Goal: Information Seeking & Learning: Learn about a topic

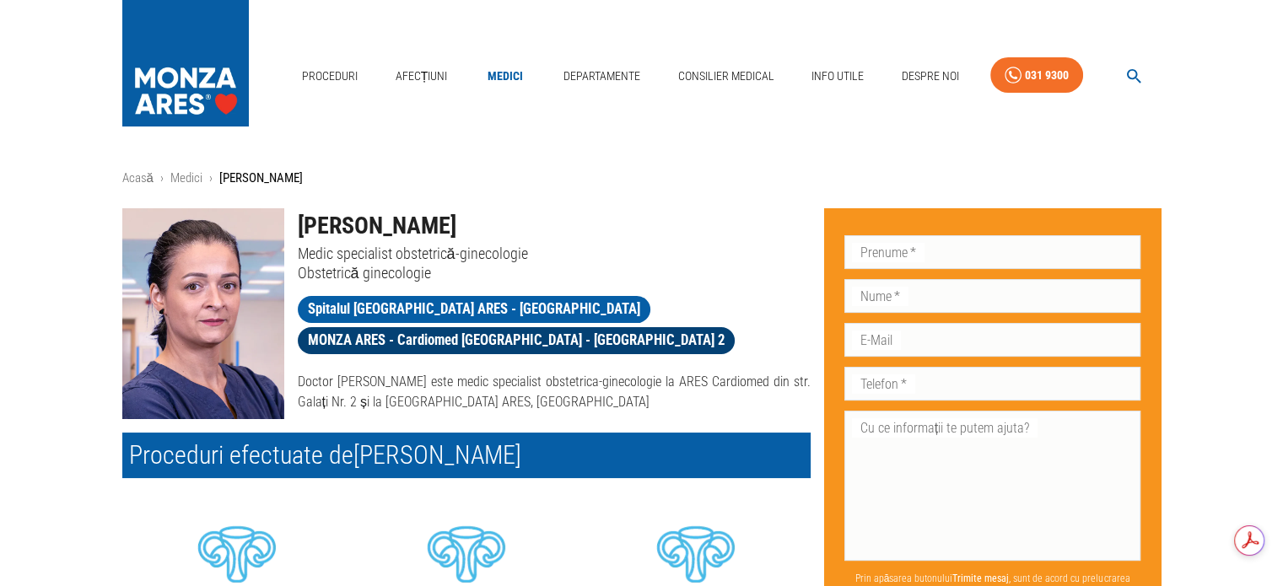
click at [648, 330] on span "MONZA ARES - Cardiomed [GEOGRAPHIC_DATA] - [GEOGRAPHIC_DATA] 2" at bounding box center [516, 340] width 437 height 21
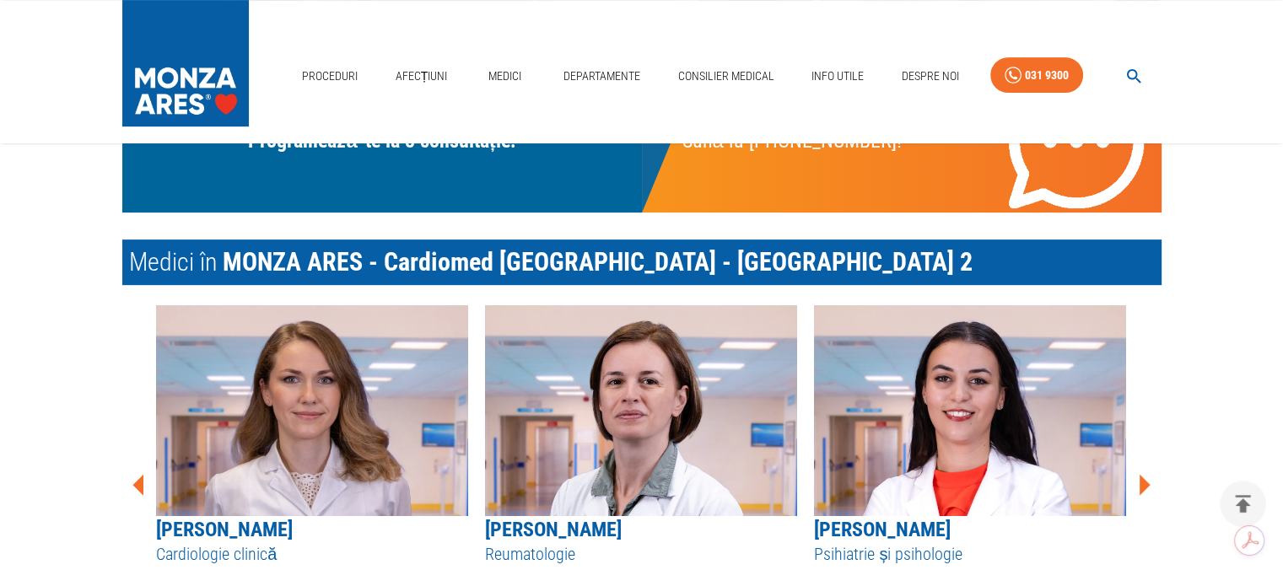
scroll to position [675, 0]
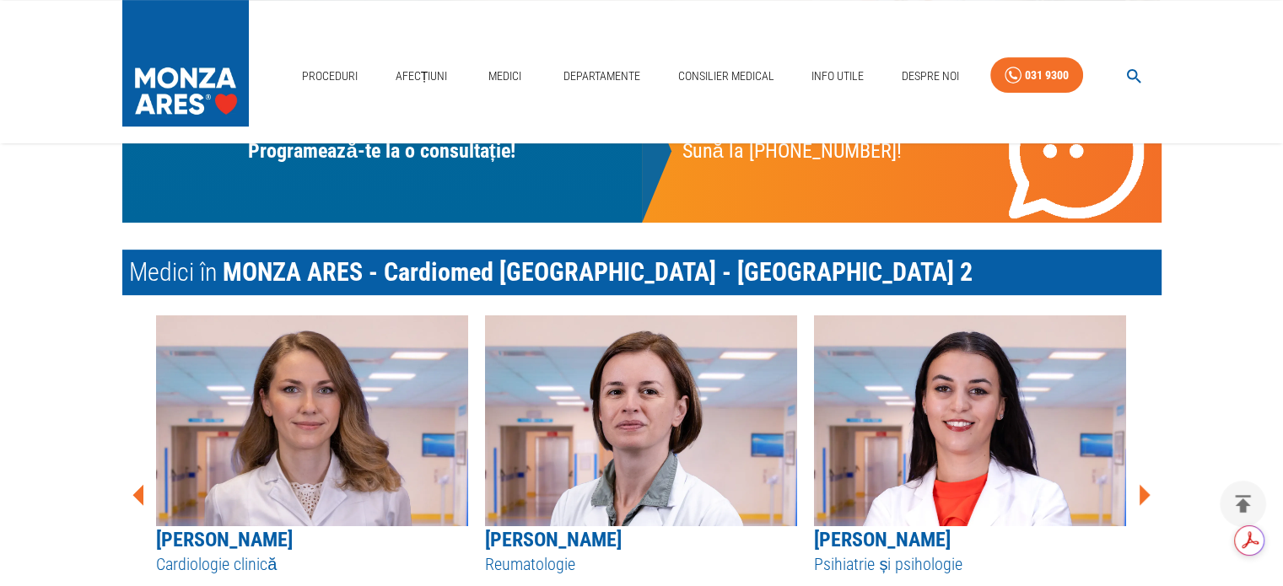
click at [1141, 496] on icon at bounding box center [1145, 495] width 11 height 21
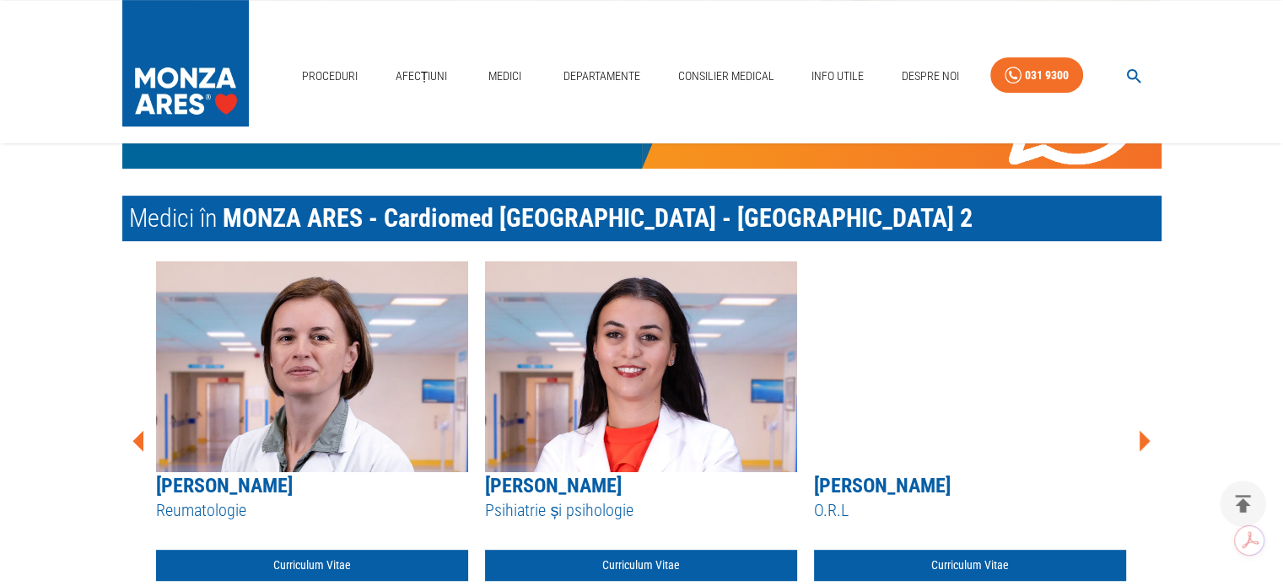
scroll to position [759, 0]
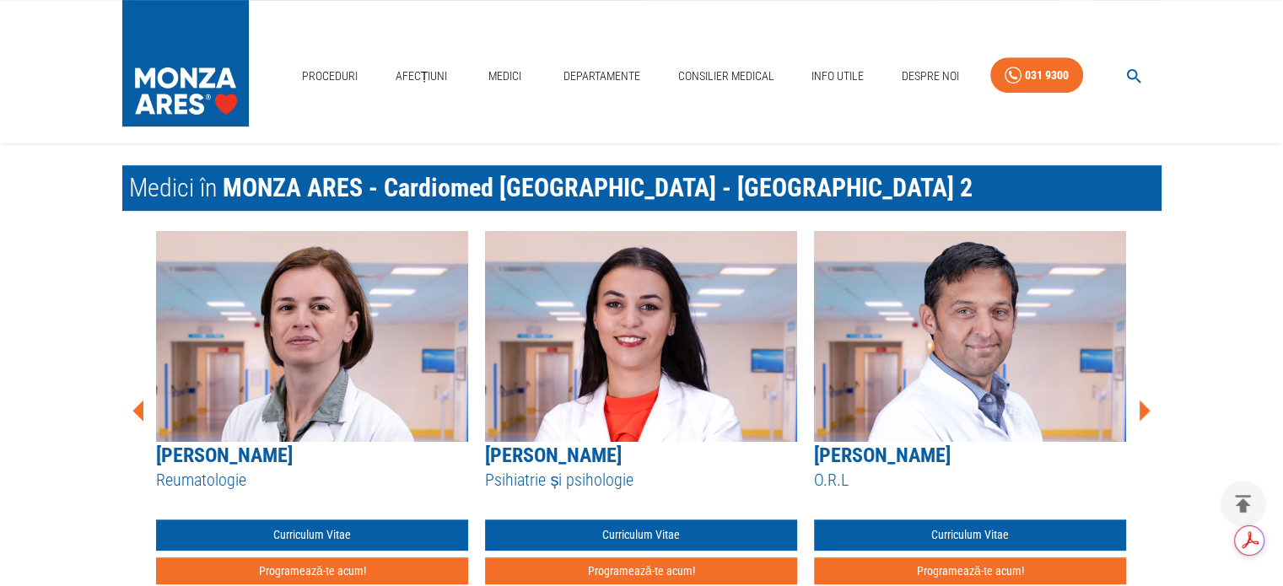
click at [1146, 415] on icon at bounding box center [1144, 411] width 51 height 51
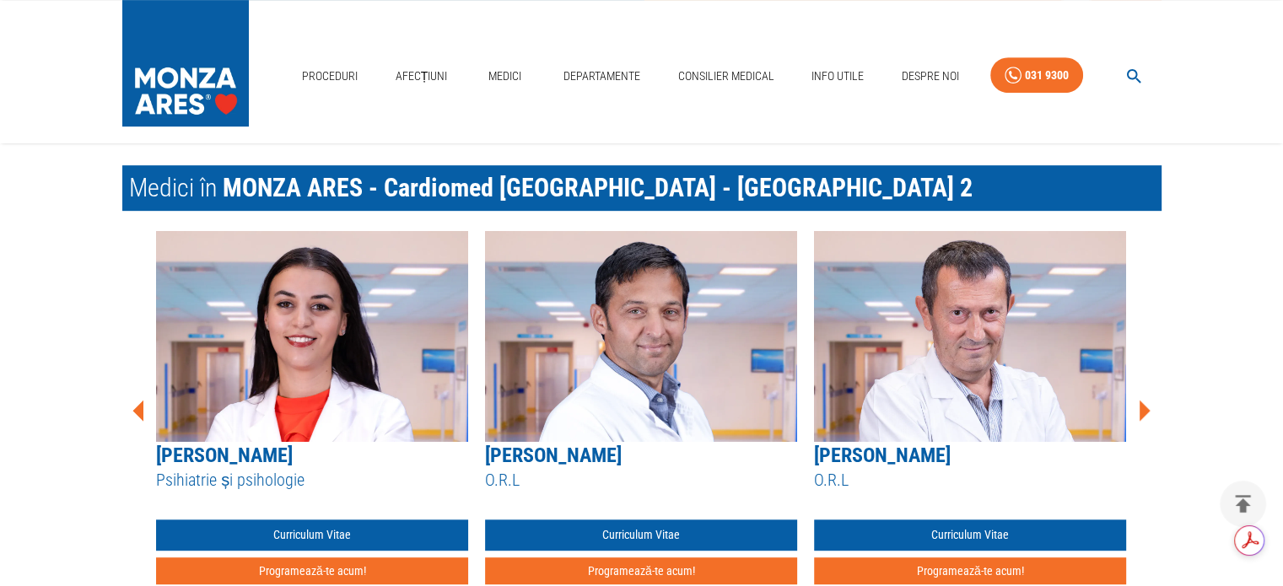
click at [1146, 415] on icon at bounding box center [1144, 411] width 51 height 51
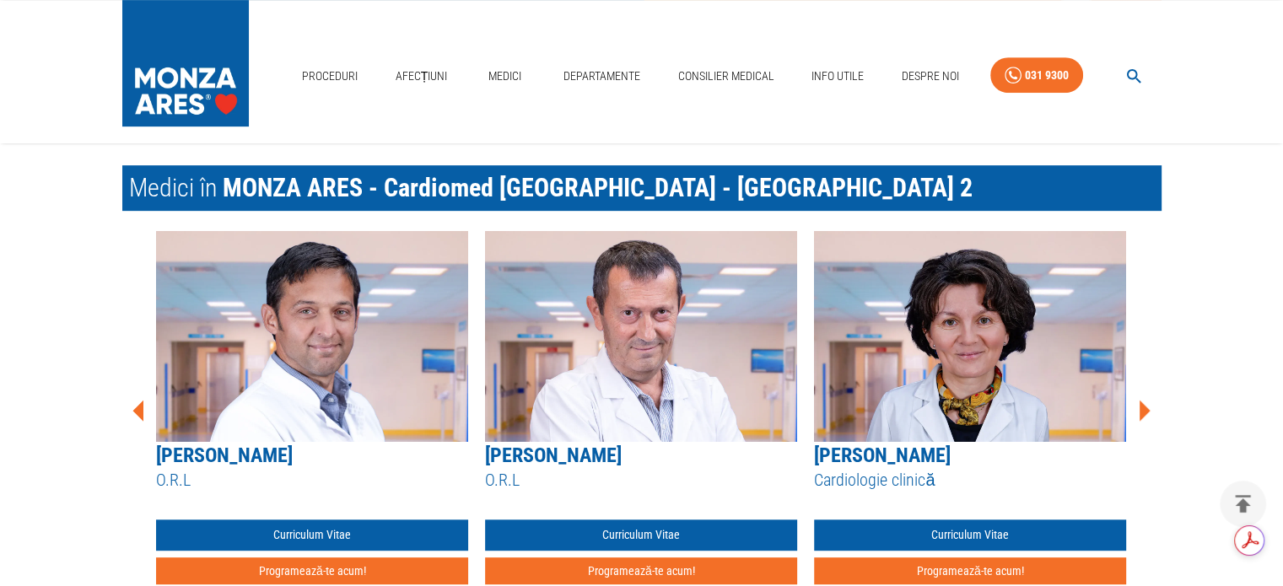
click at [1146, 415] on icon at bounding box center [1144, 411] width 51 height 51
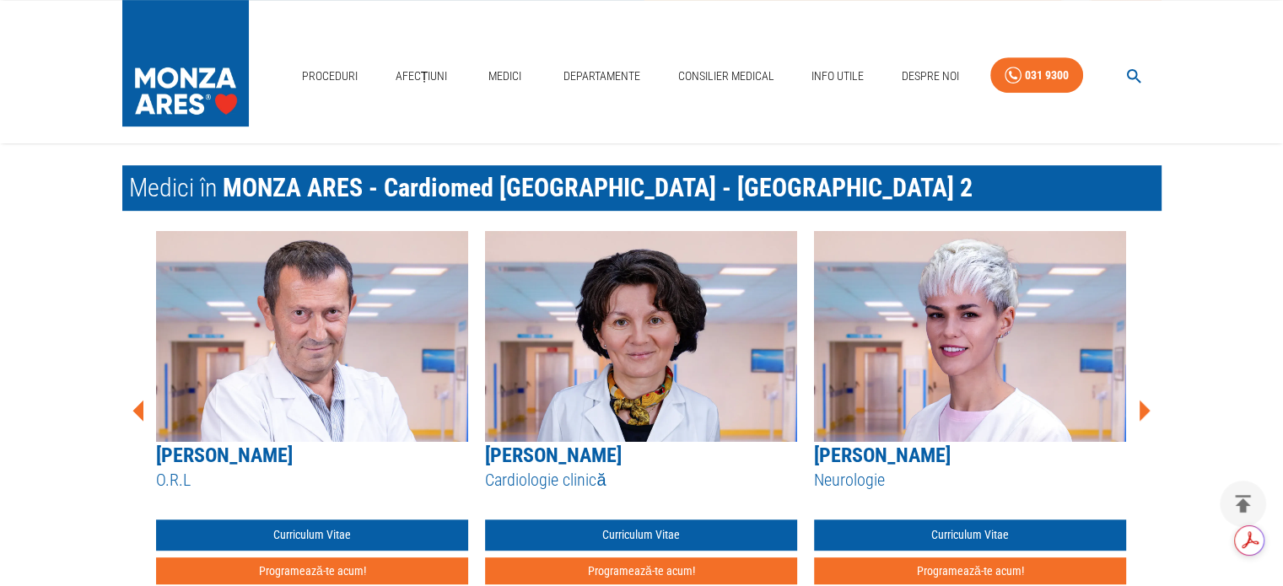
click at [1146, 415] on icon at bounding box center [1144, 411] width 51 height 51
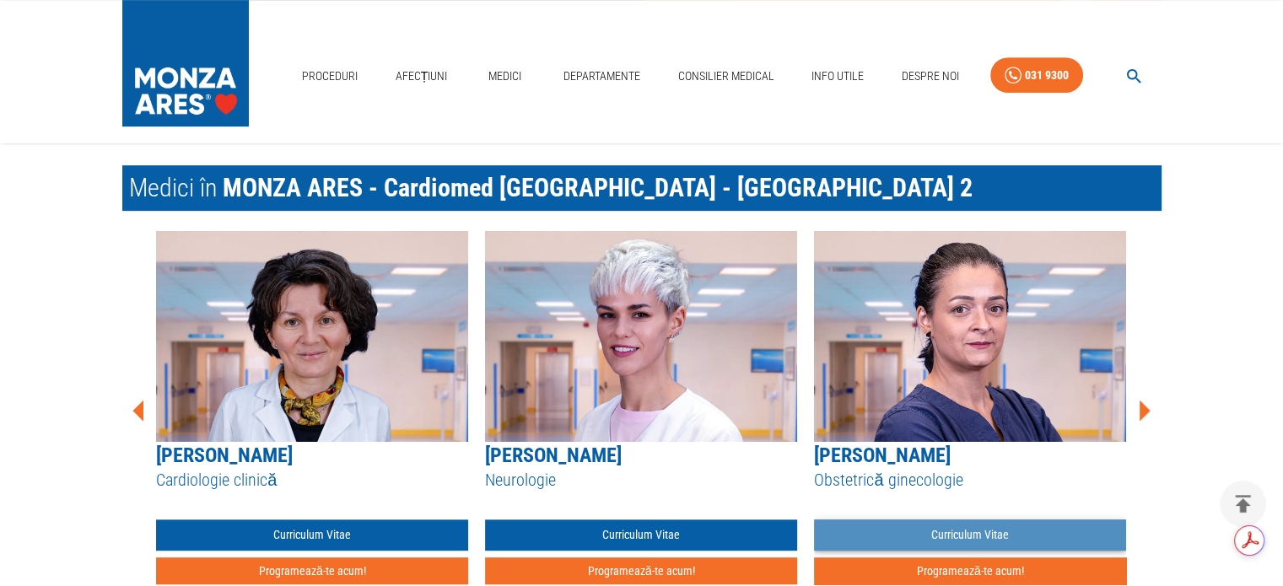
click at [1006, 537] on link "Curriculum Vitae" at bounding box center [970, 535] width 312 height 31
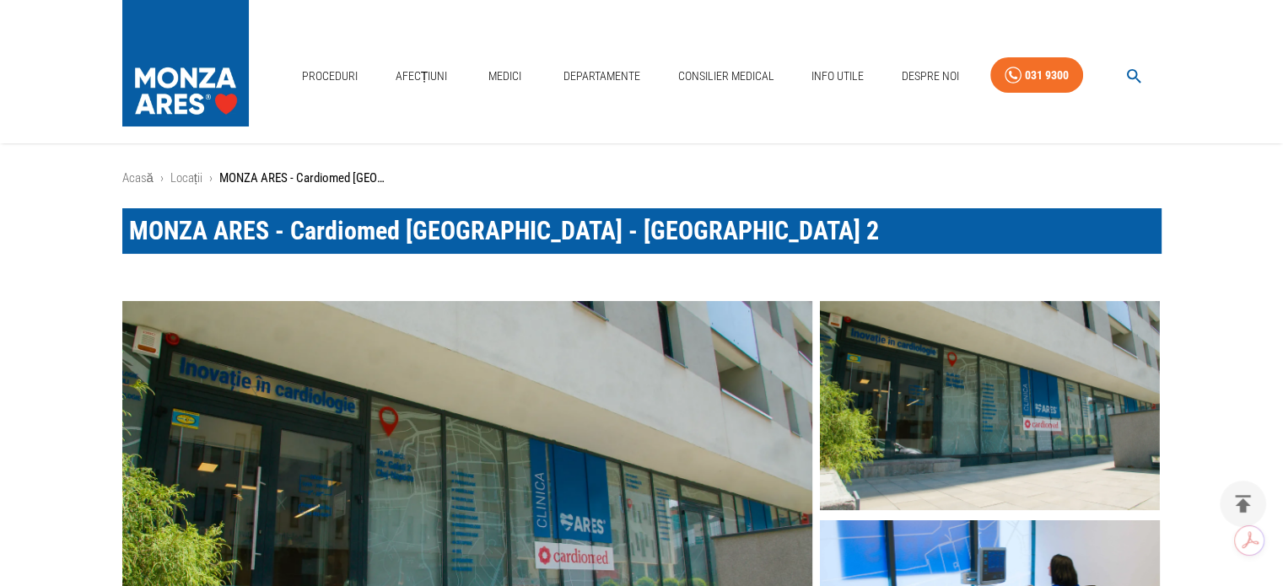
scroll to position [759, 0]
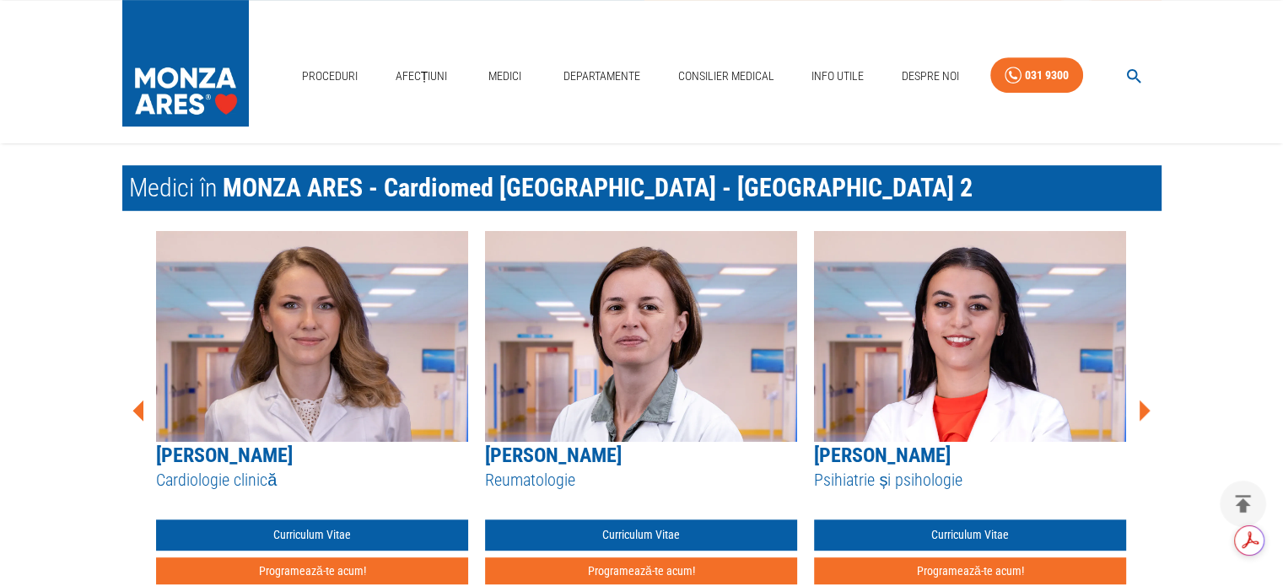
click at [1146, 411] on icon at bounding box center [1145, 411] width 11 height 21
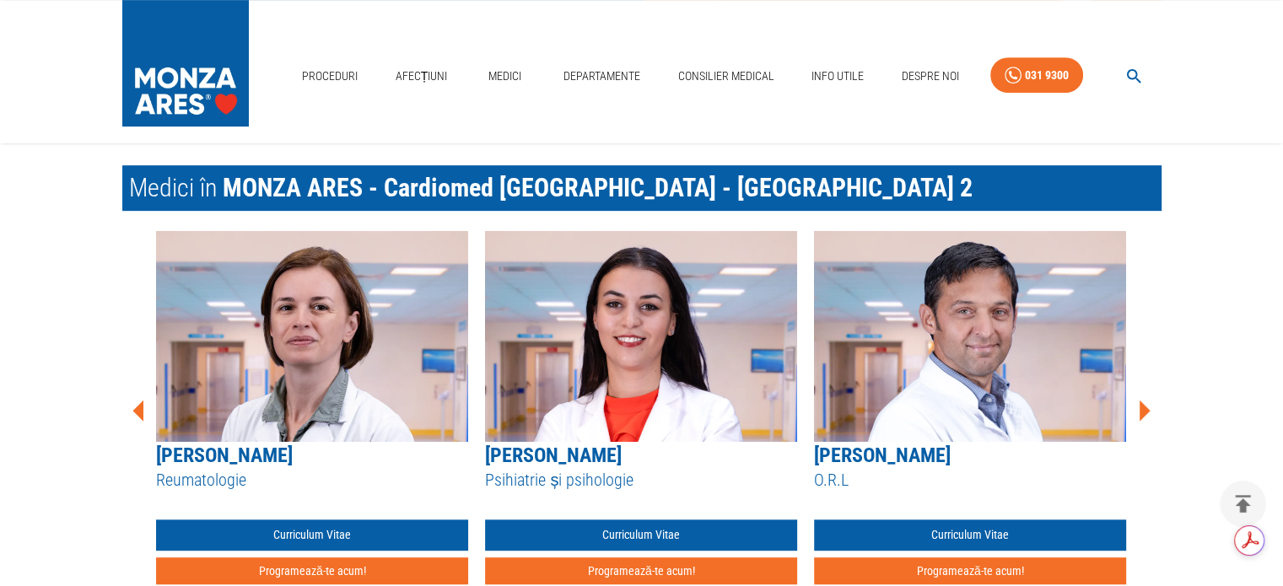
click at [1146, 411] on icon at bounding box center [1145, 411] width 11 height 21
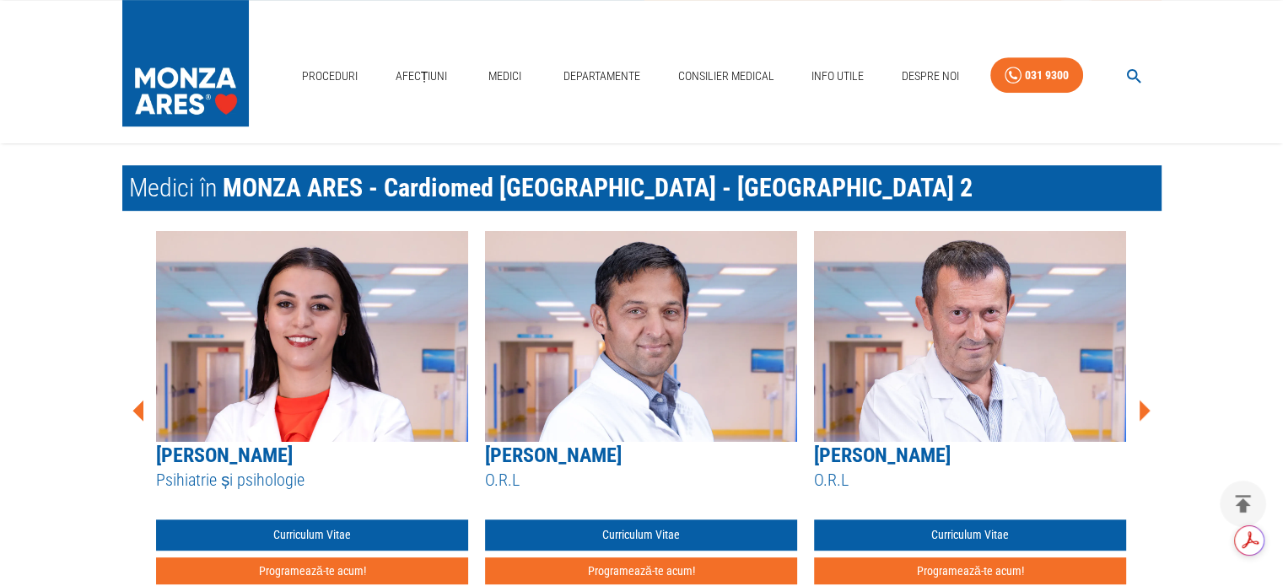
click at [1146, 411] on icon at bounding box center [1145, 411] width 11 height 21
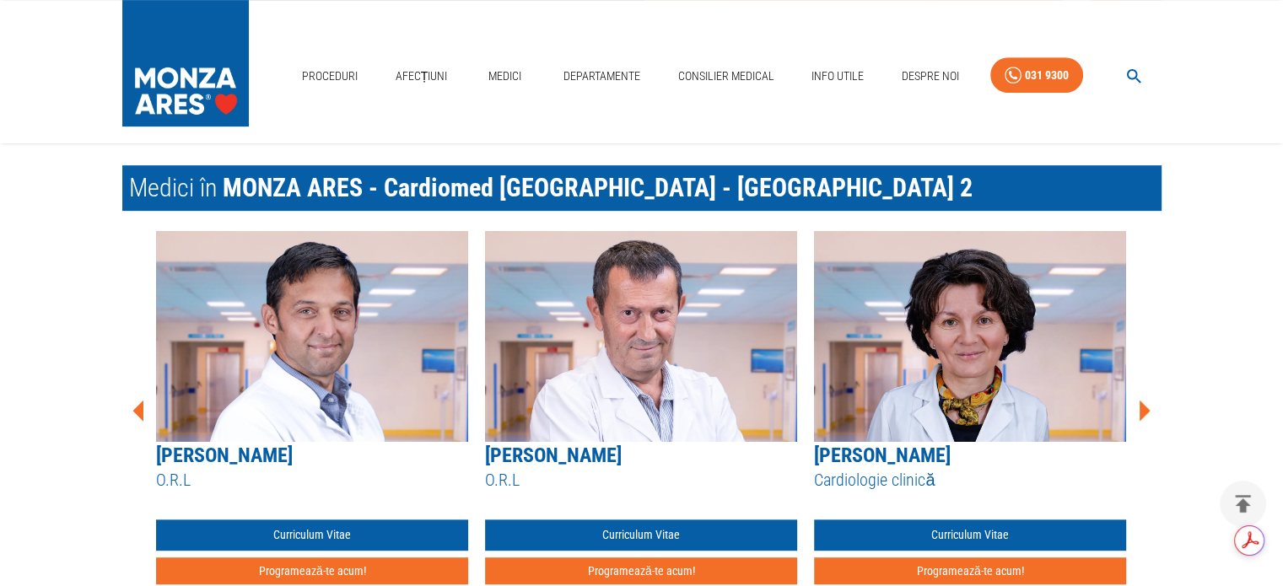
click at [1146, 411] on icon at bounding box center [1145, 411] width 11 height 21
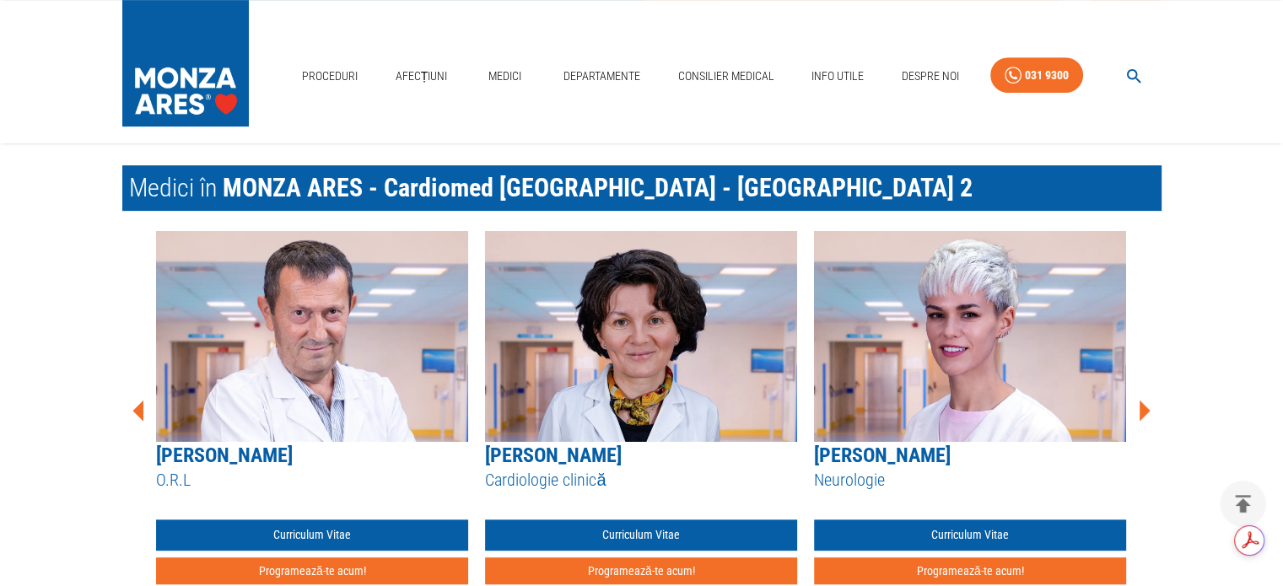
click at [1146, 411] on icon at bounding box center [1145, 411] width 11 height 21
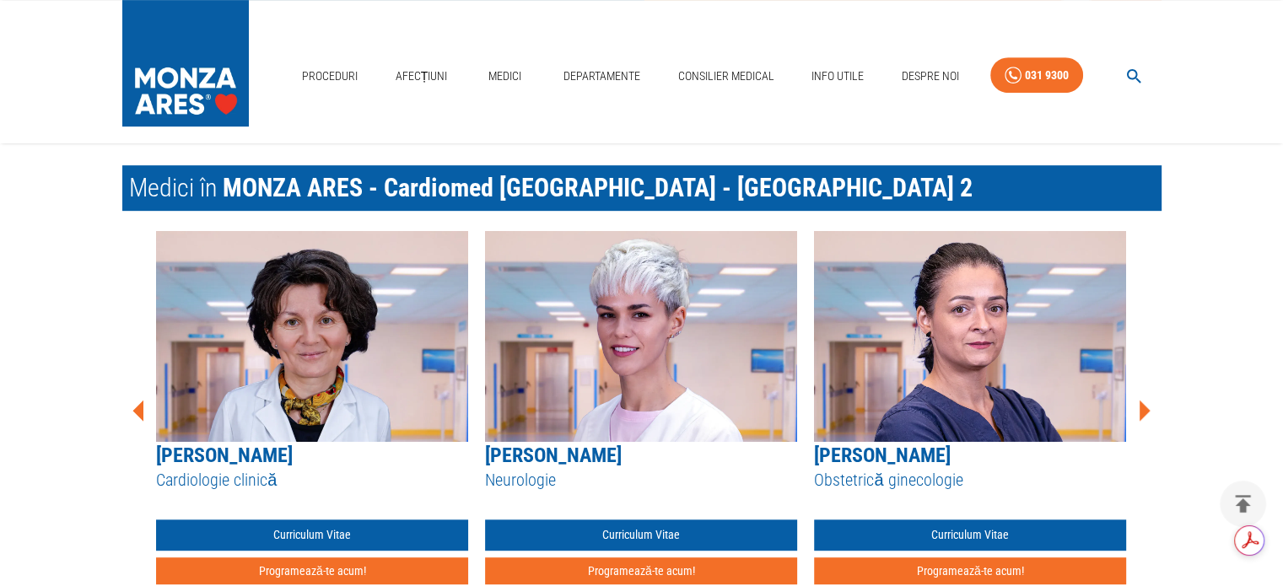
click at [1146, 411] on icon at bounding box center [1145, 411] width 11 height 21
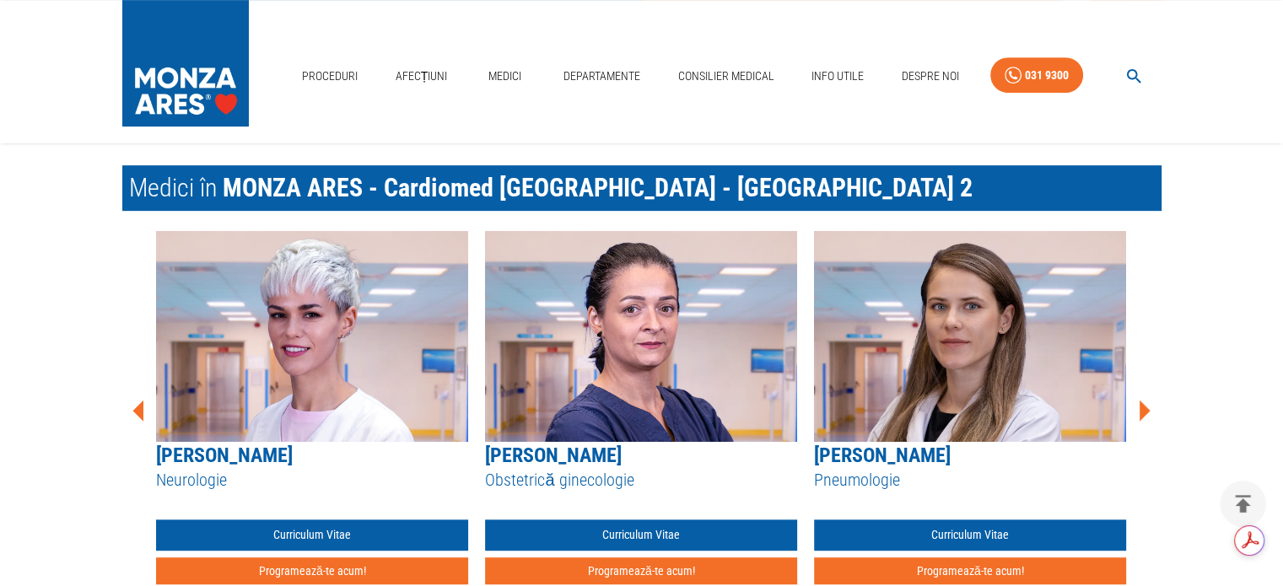
click at [1146, 411] on icon at bounding box center [1145, 411] width 11 height 21
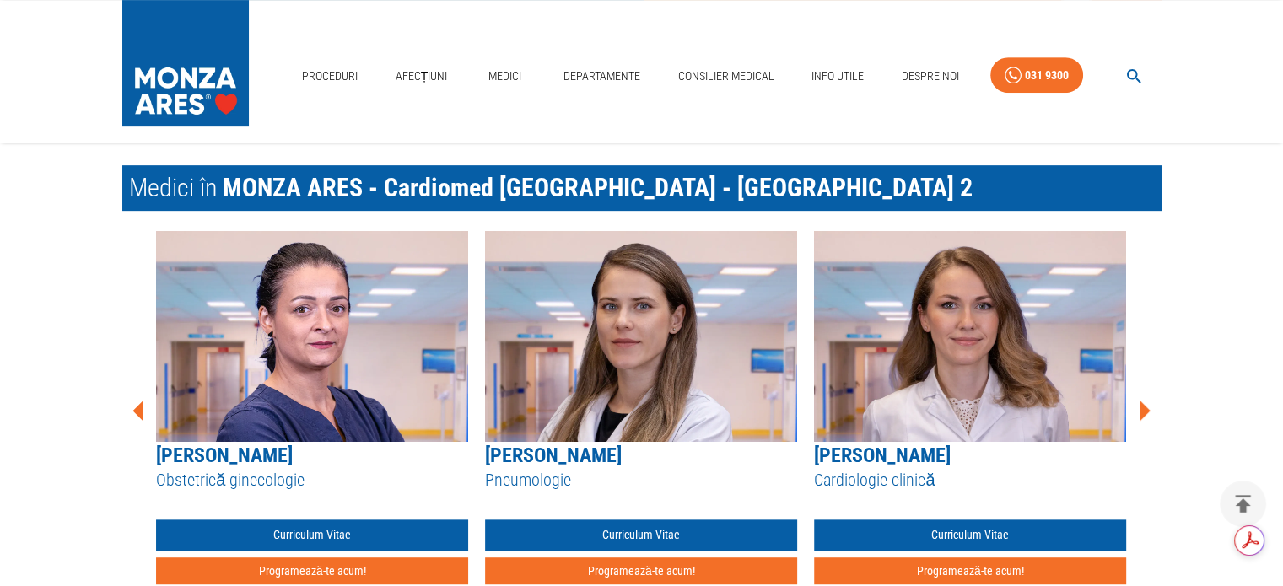
click at [1146, 411] on icon at bounding box center [1145, 411] width 11 height 21
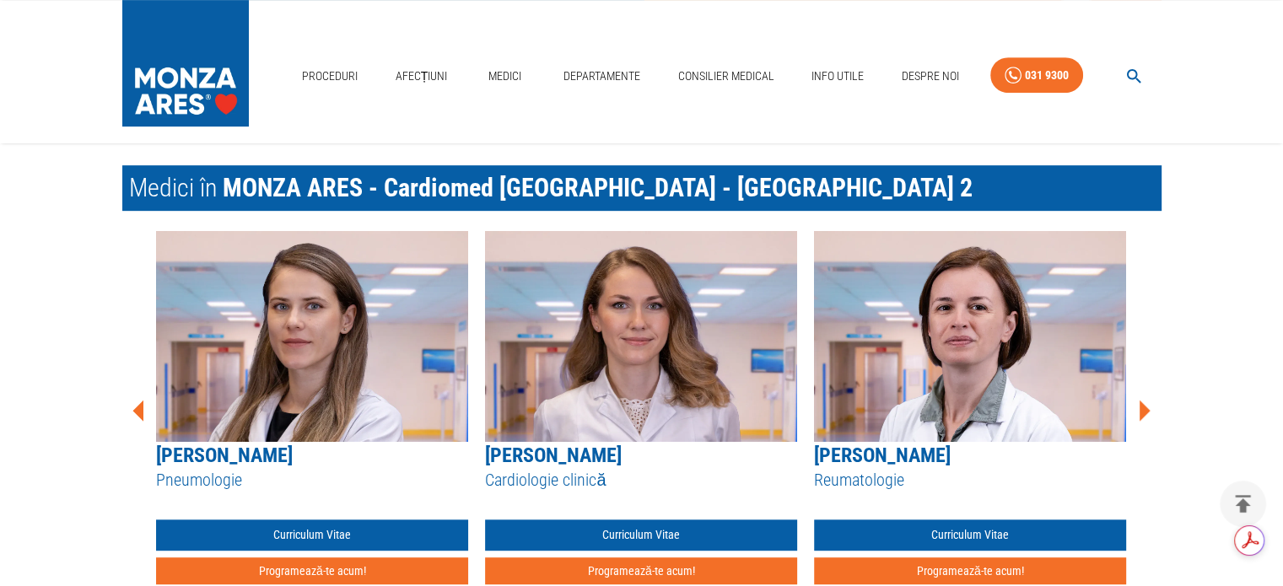
click at [1146, 411] on icon at bounding box center [1145, 411] width 11 height 21
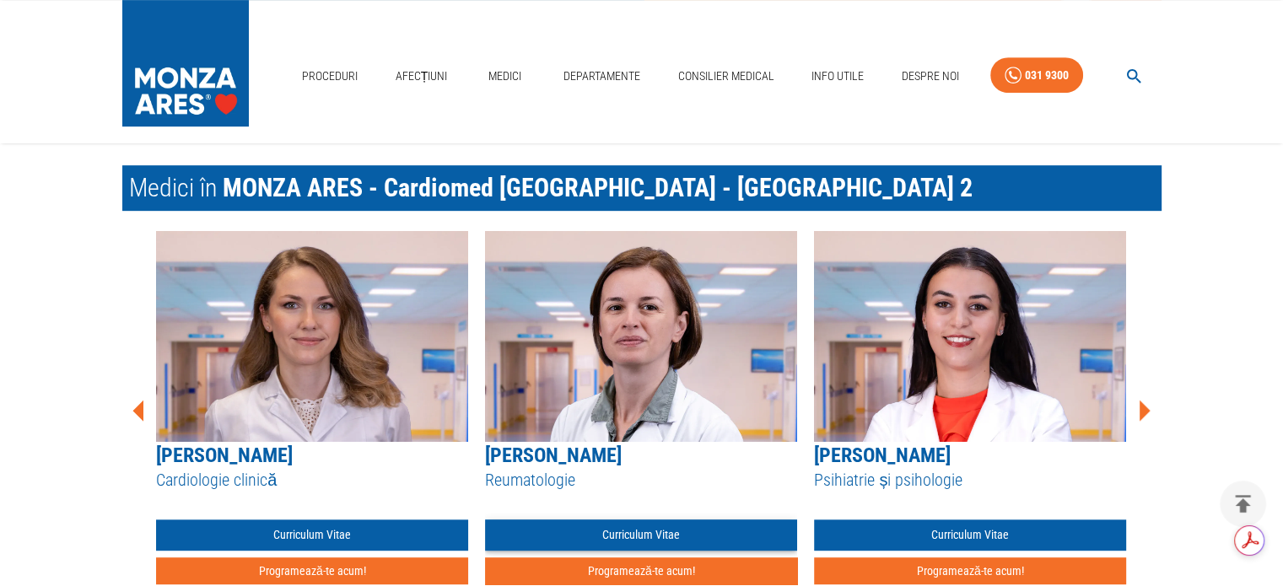
click at [640, 534] on link "Curriculum Vitae" at bounding box center [641, 535] width 312 height 31
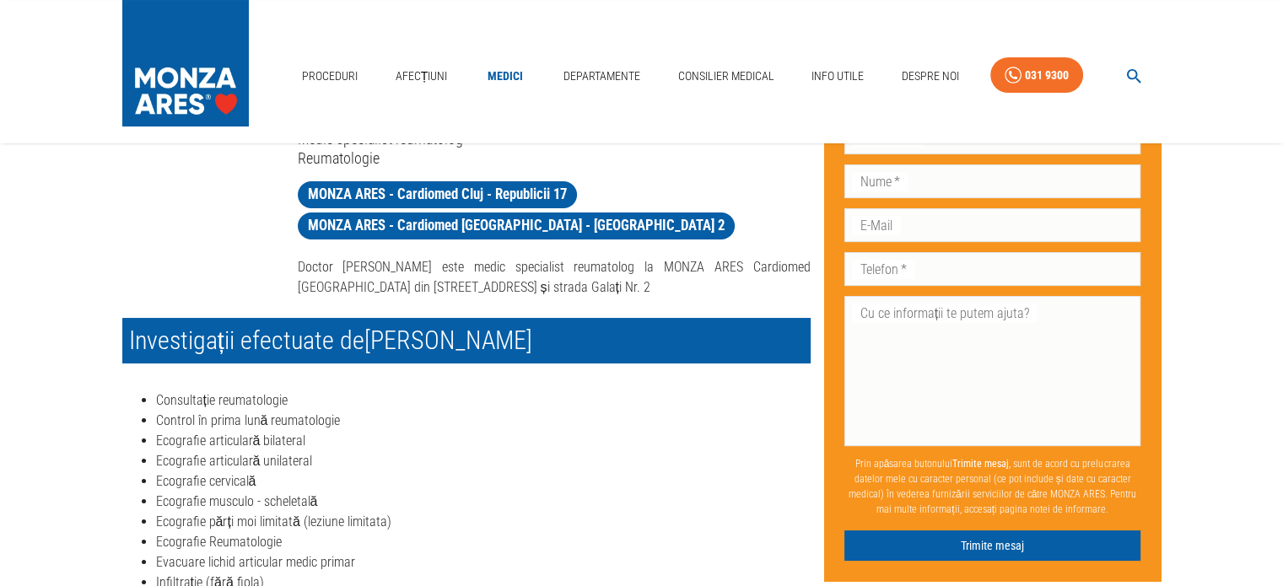
scroll to position [84, 0]
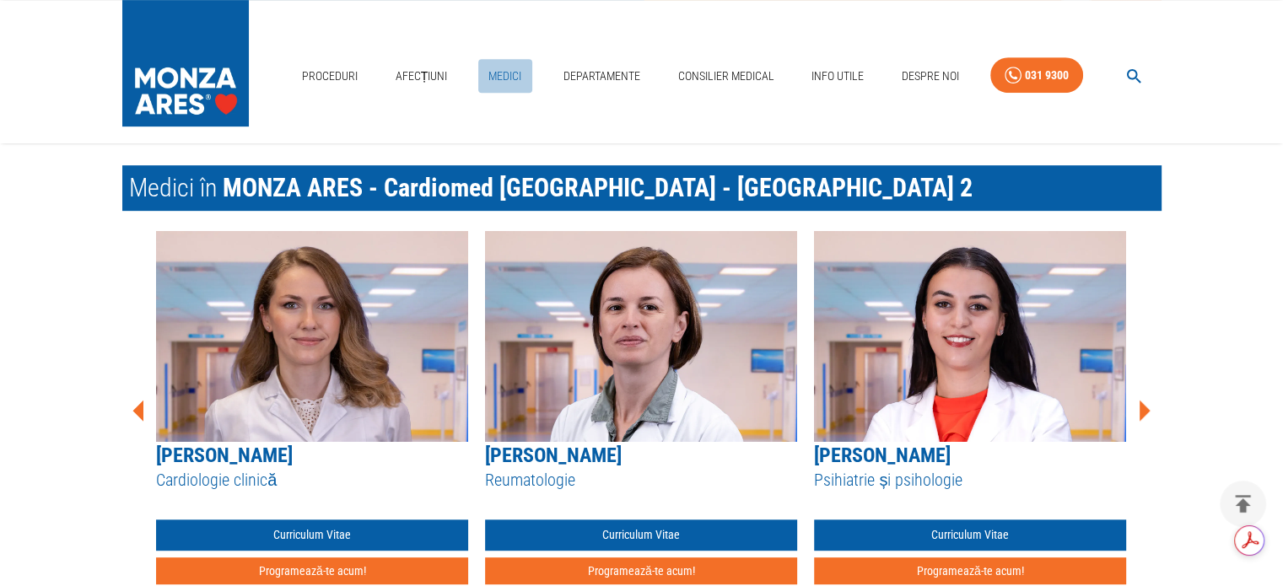
click at [487, 84] on link "Medici" at bounding box center [505, 76] width 54 height 35
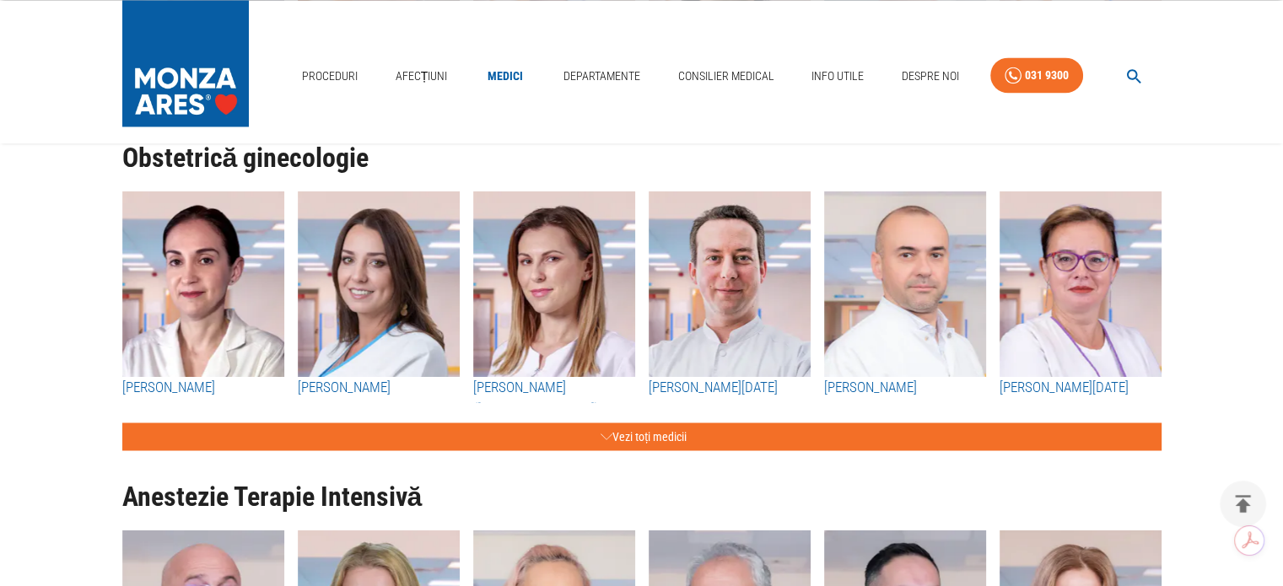
scroll to position [2700, 0]
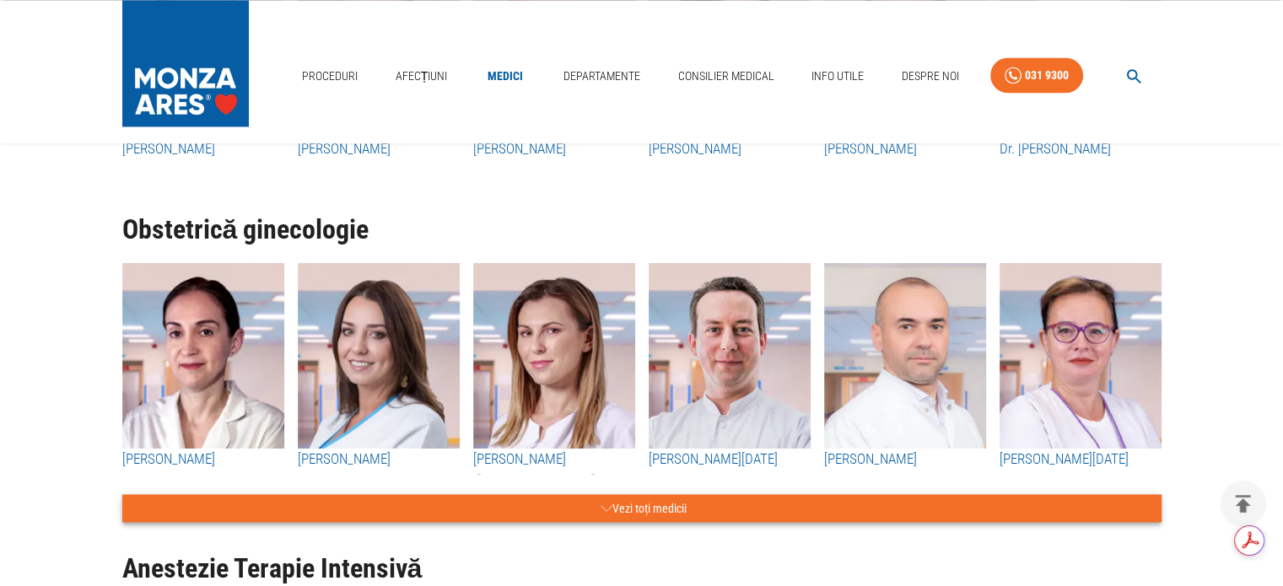
click at [647, 510] on button "Vezi toți medicii" at bounding box center [641, 508] width 1039 height 28
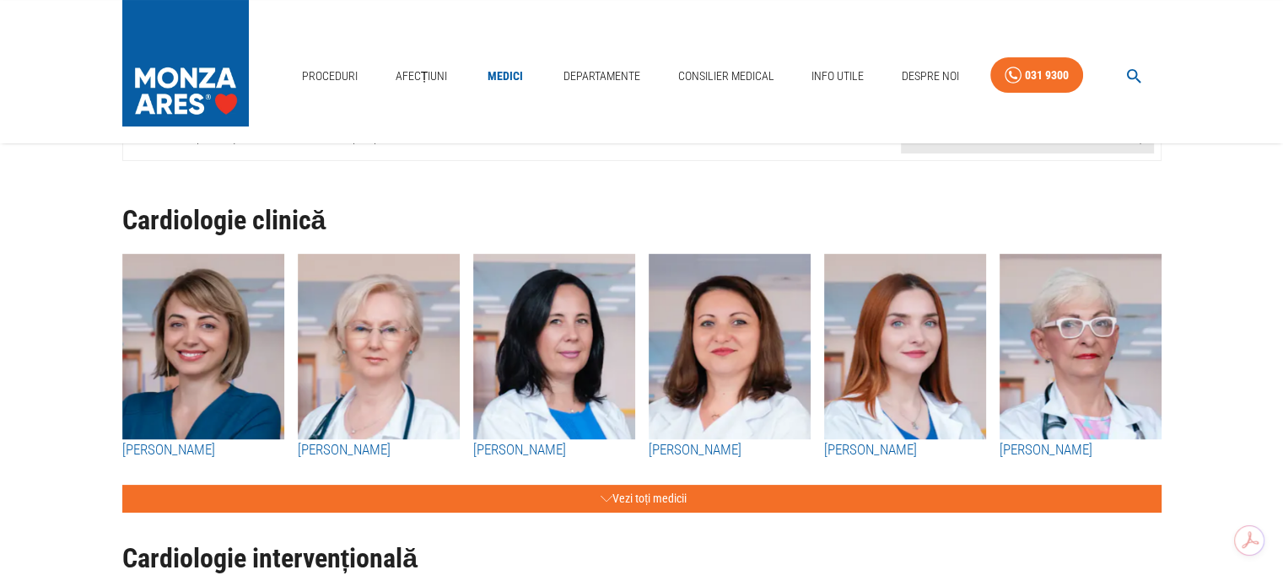
scroll to position [169, 0]
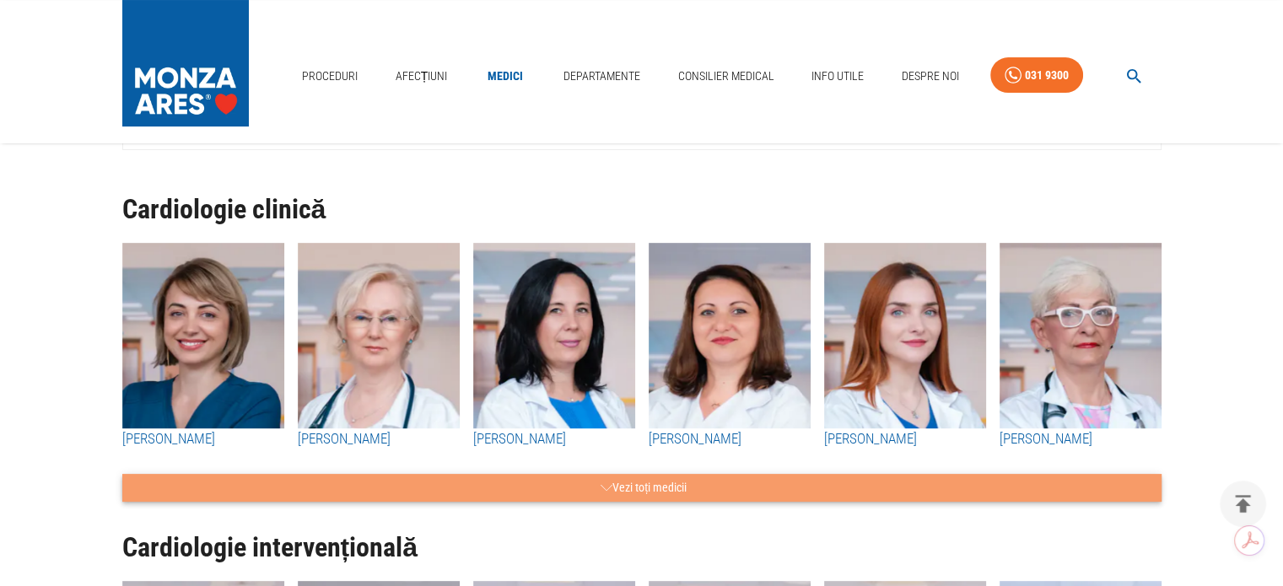
click at [618, 483] on button "Vezi toți medicii" at bounding box center [641, 488] width 1039 height 28
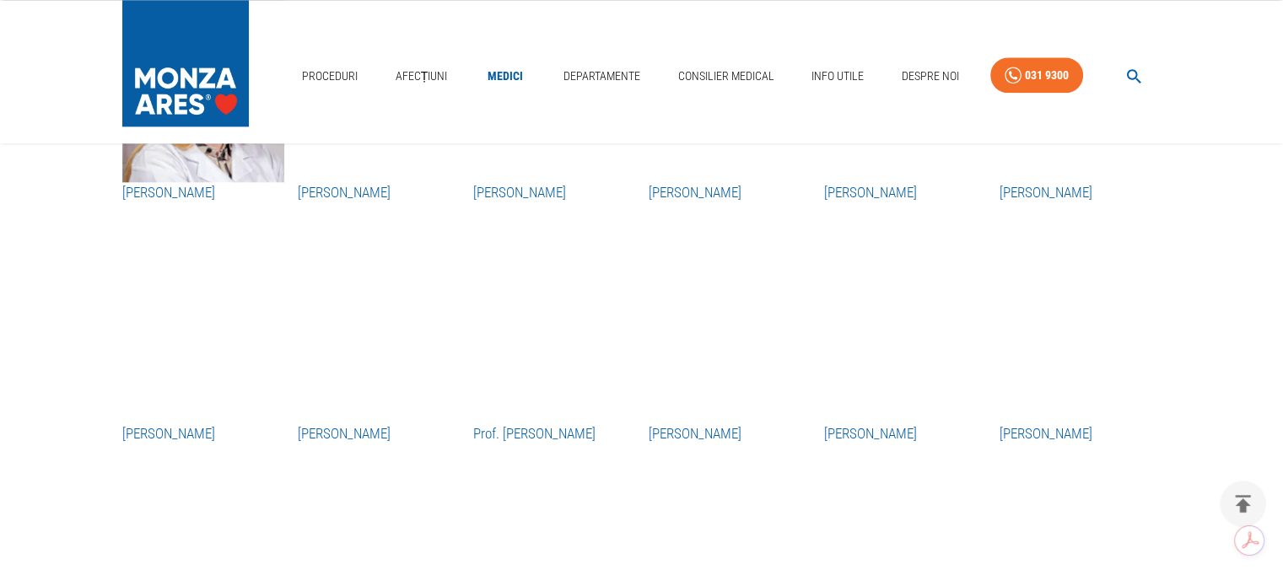
scroll to position [2194, 0]
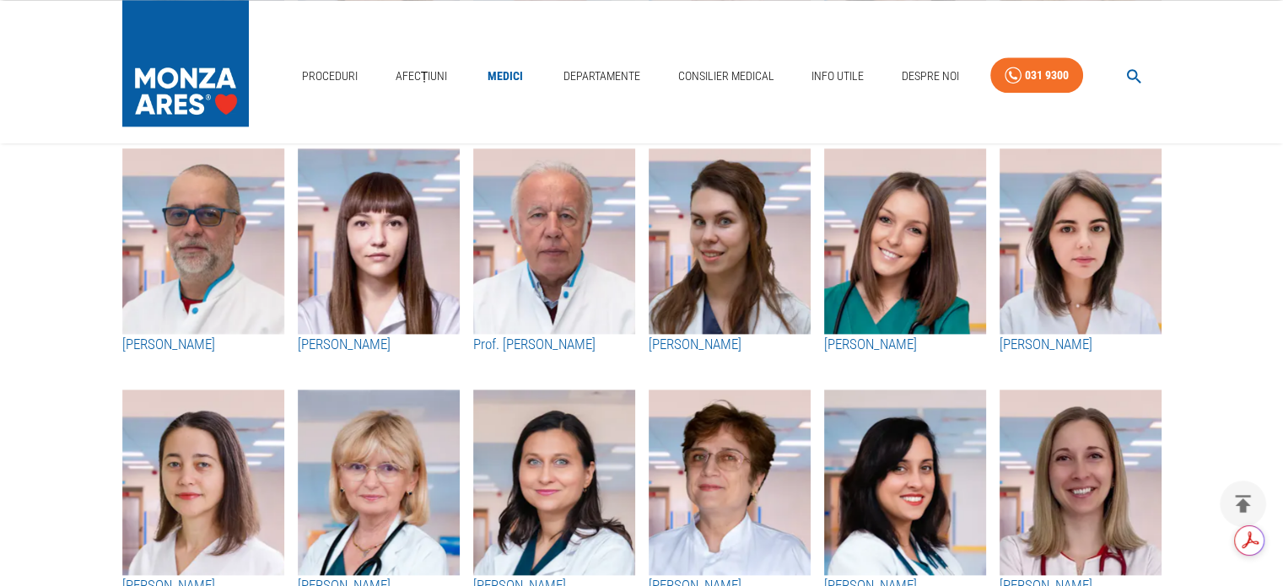
click at [1033, 340] on h3 "[PERSON_NAME]" at bounding box center [1081, 345] width 162 height 22
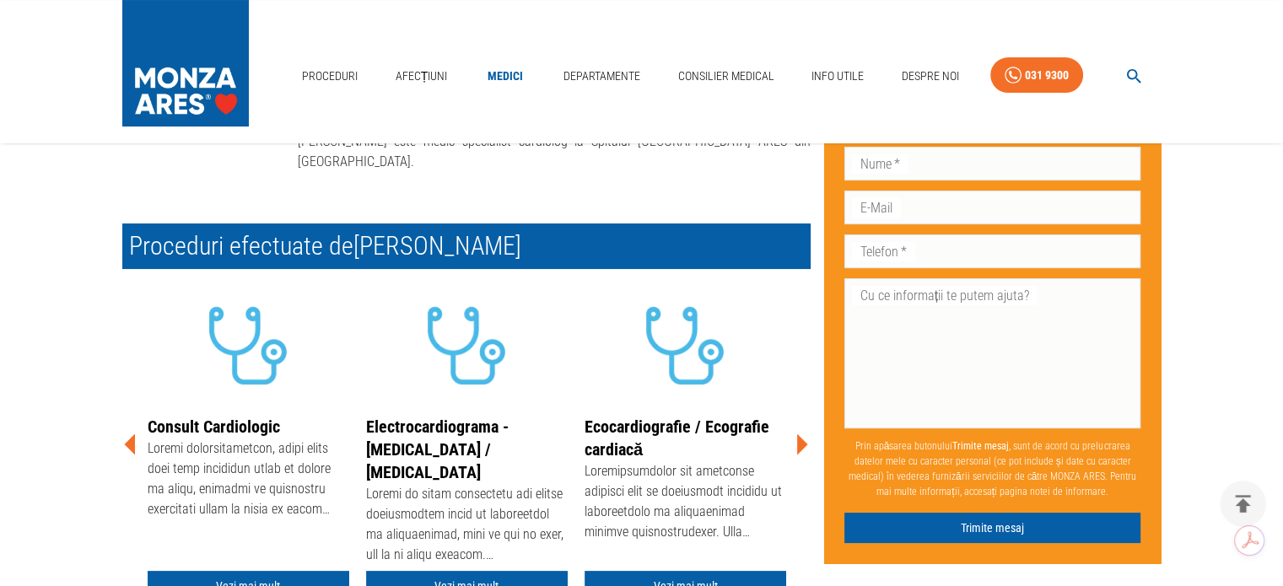
scroll to position [253, 0]
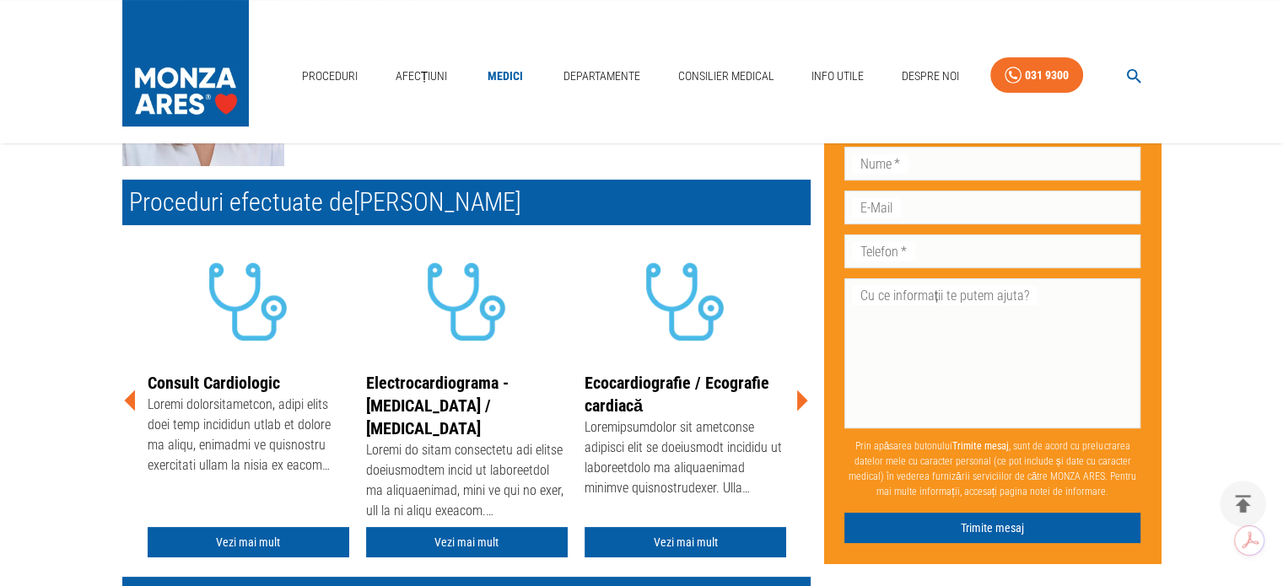
click at [793, 401] on icon at bounding box center [801, 400] width 51 height 51
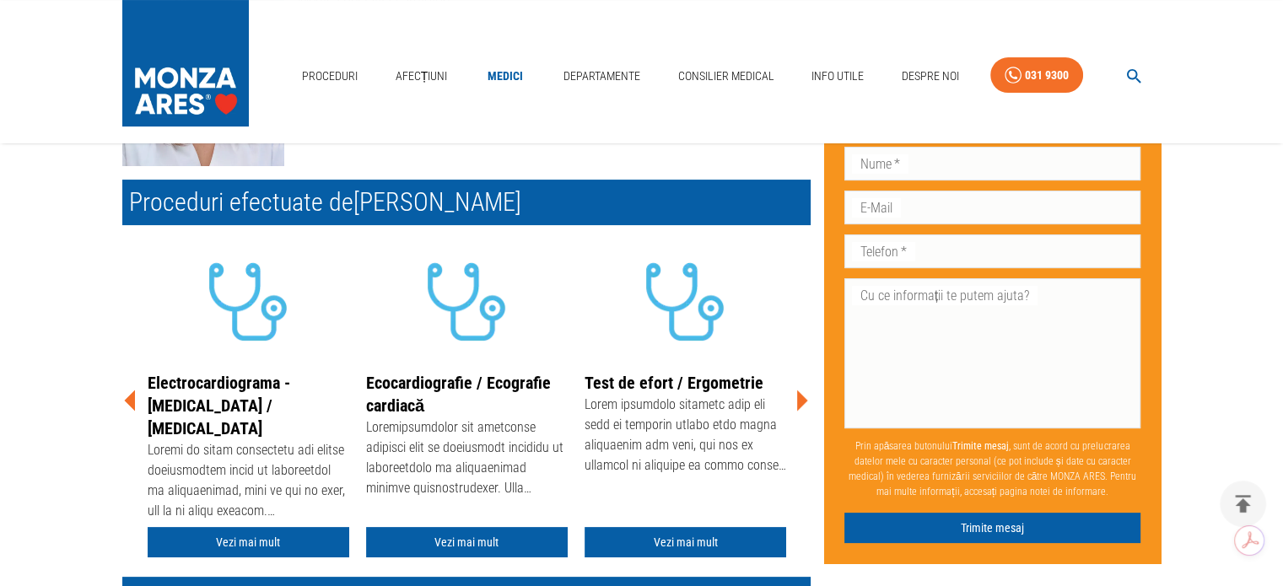
click at [793, 401] on icon at bounding box center [801, 400] width 51 height 51
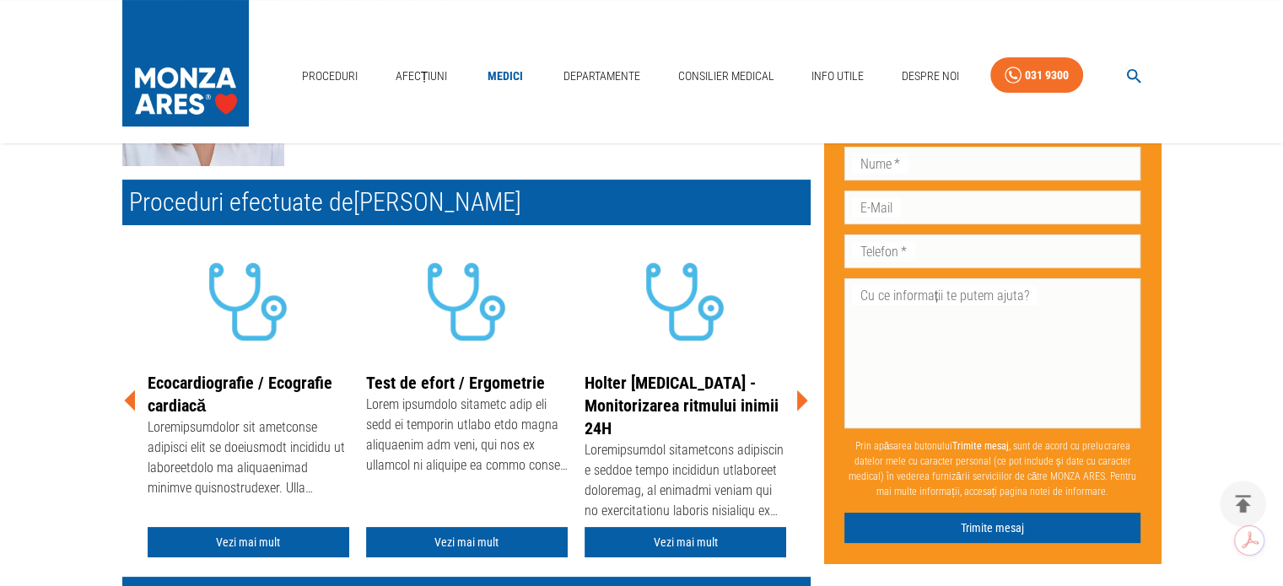
click at [793, 401] on icon at bounding box center [801, 400] width 51 height 51
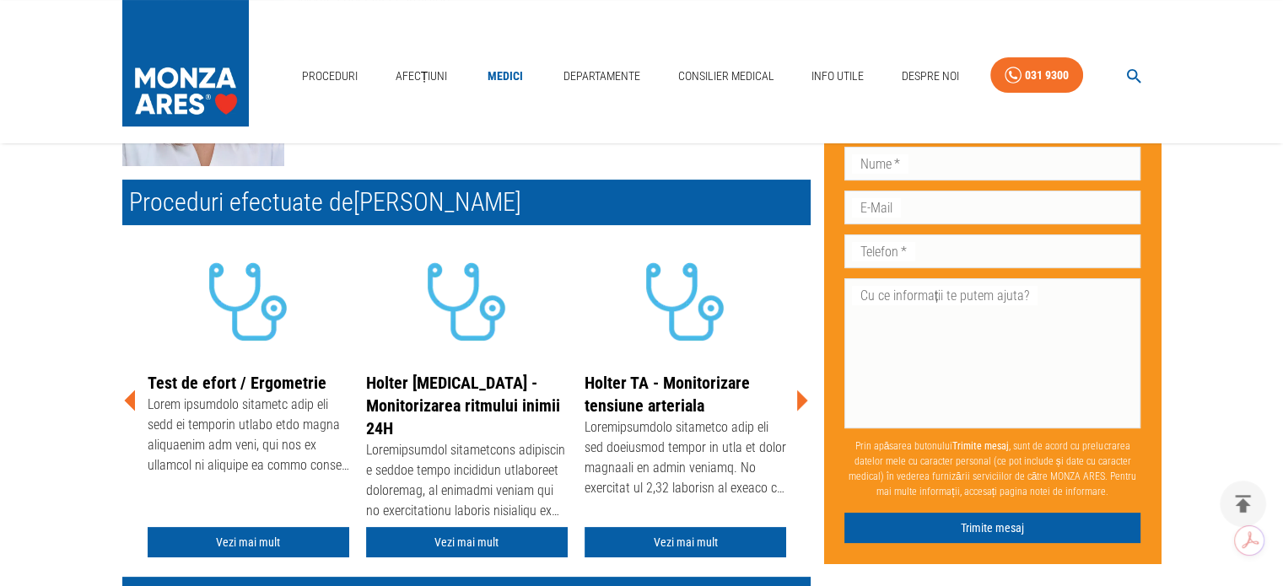
click at [793, 401] on icon at bounding box center [801, 400] width 51 height 51
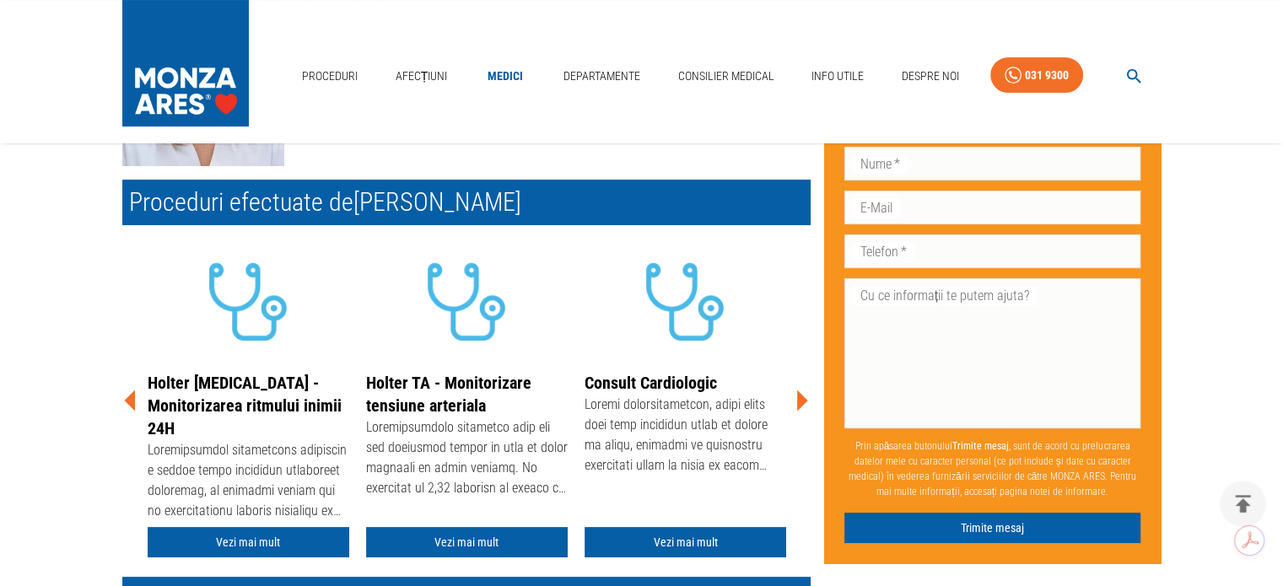
click at [794, 401] on icon at bounding box center [801, 400] width 51 height 51
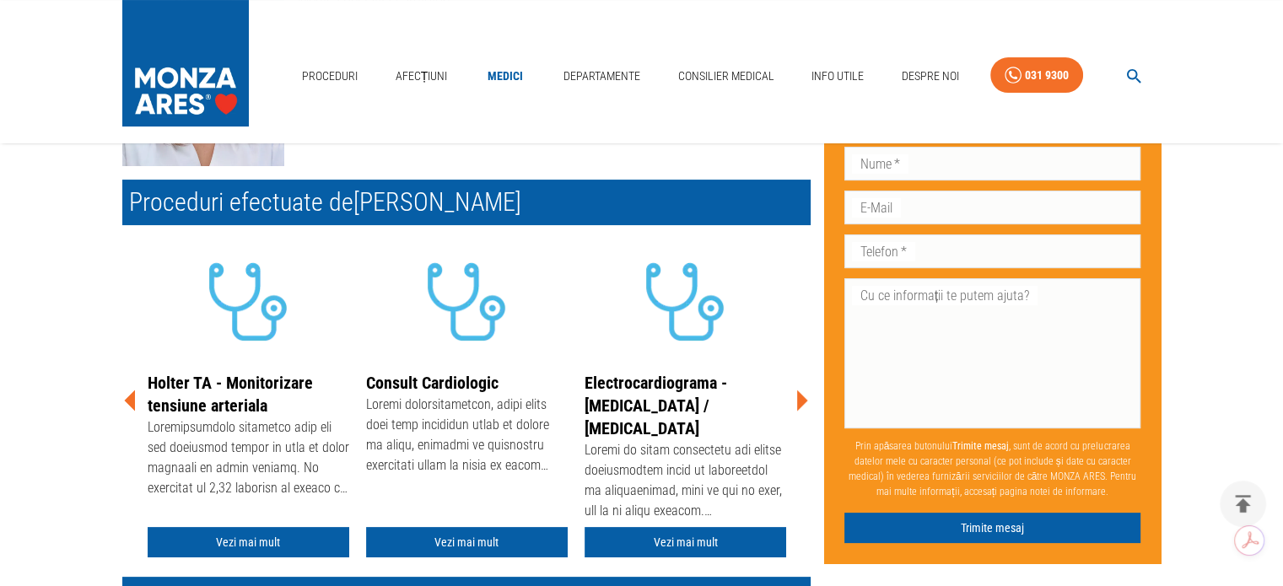
click at [794, 401] on icon at bounding box center [801, 400] width 51 height 51
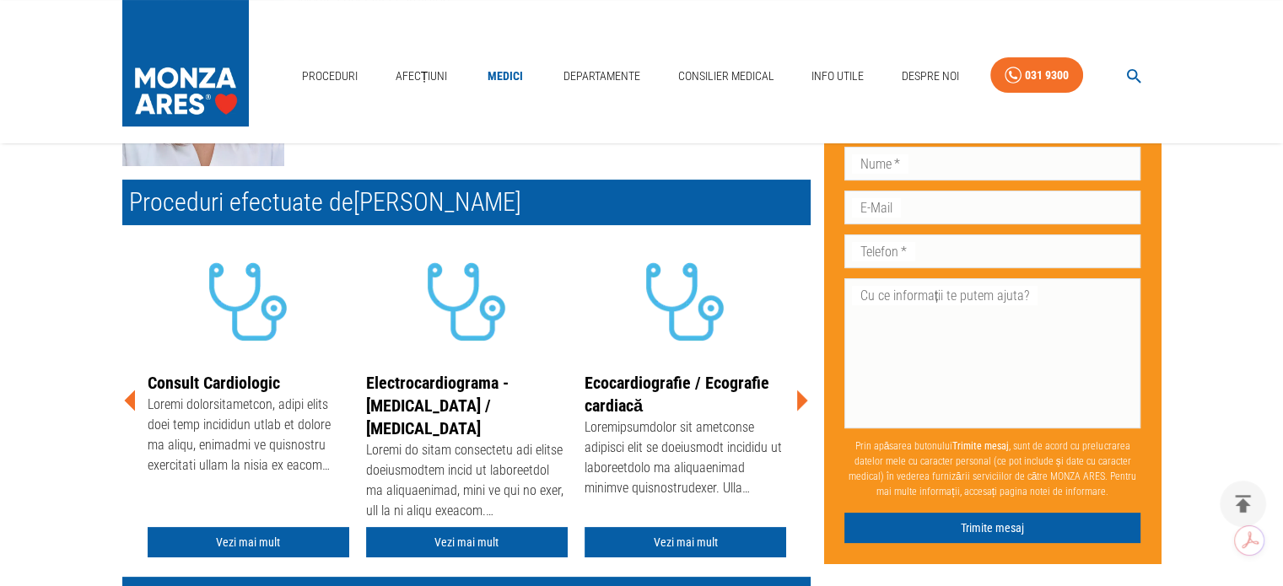
click at [794, 401] on icon at bounding box center [801, 400] width 51 height 51
